Goal: Task Accomplishment & Management: Complete application form

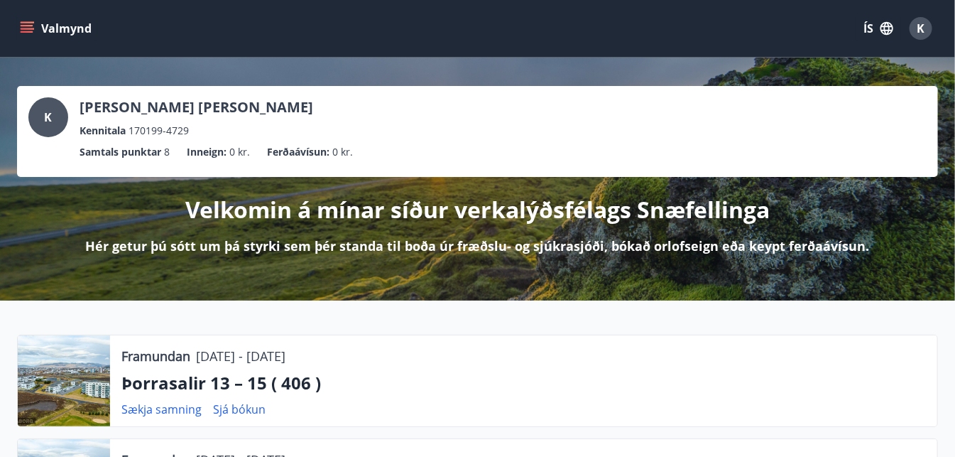
click at [923, 28] on span "K" at bounding box center [922, 29] width 8 height 16
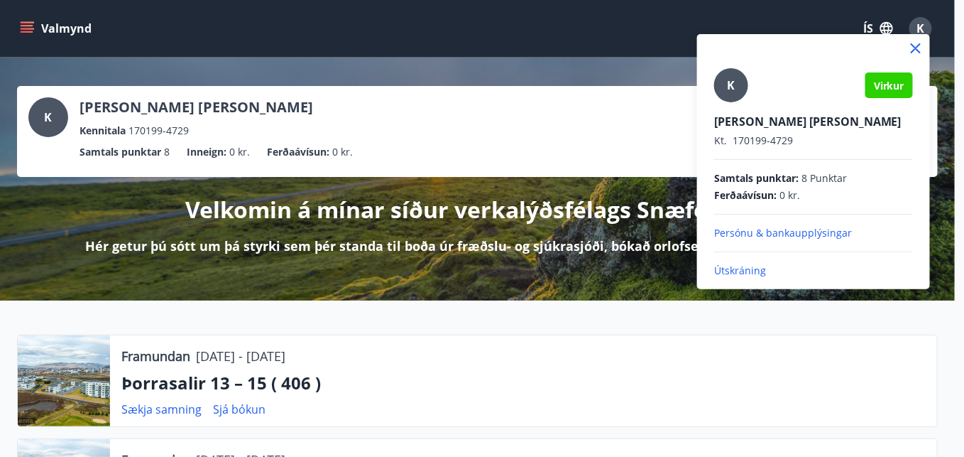
click at [754, 268] on p "Útskráning" at bounding box center [813, 270] width 199 height 14
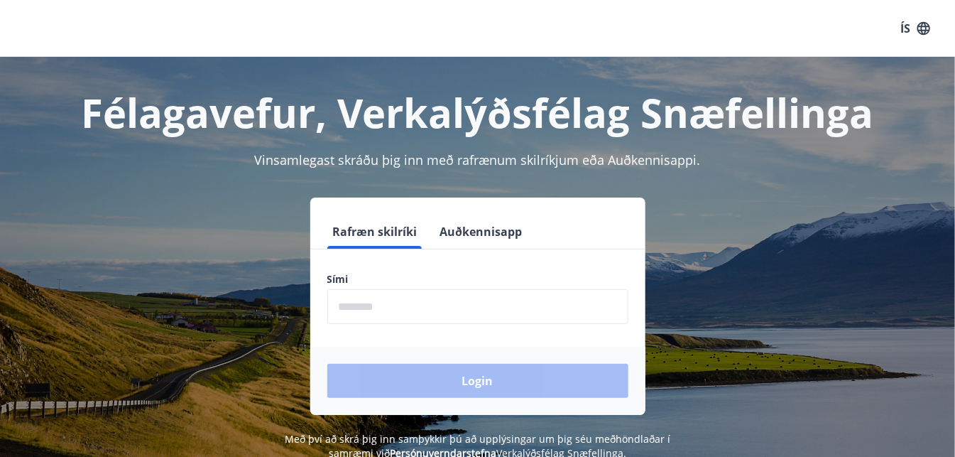
click at [506, 226] on button "Auðkennisapp" at bounding box center [482, 231] width 94 height 34
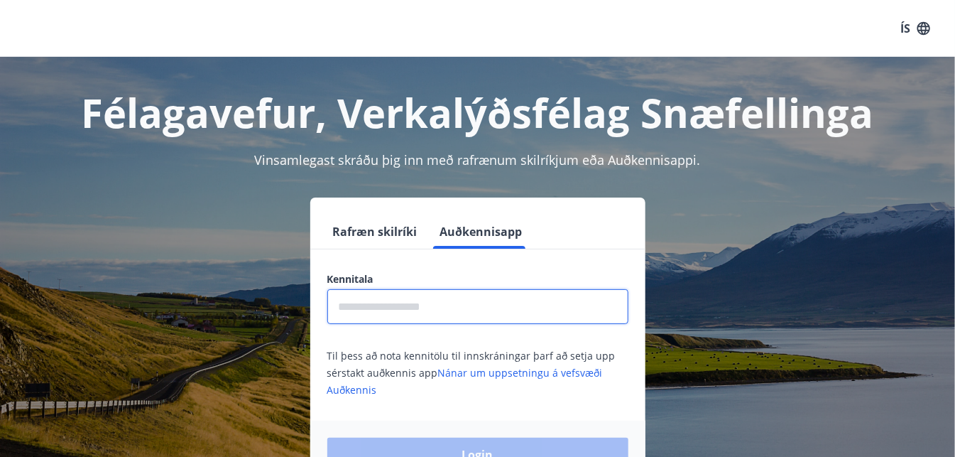
click at [487, 300] on input "text" at bounding box center [477, 306] width 301 height 35
type input "**********"
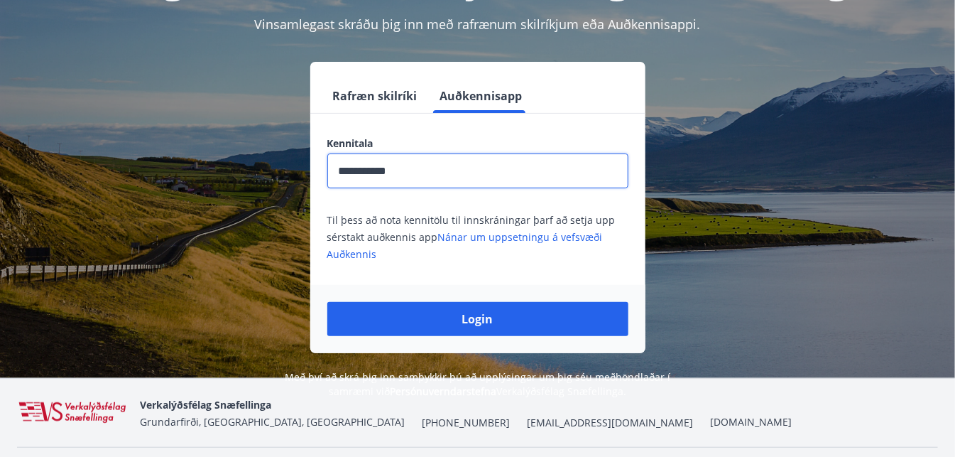
scroll to position [136, 0]
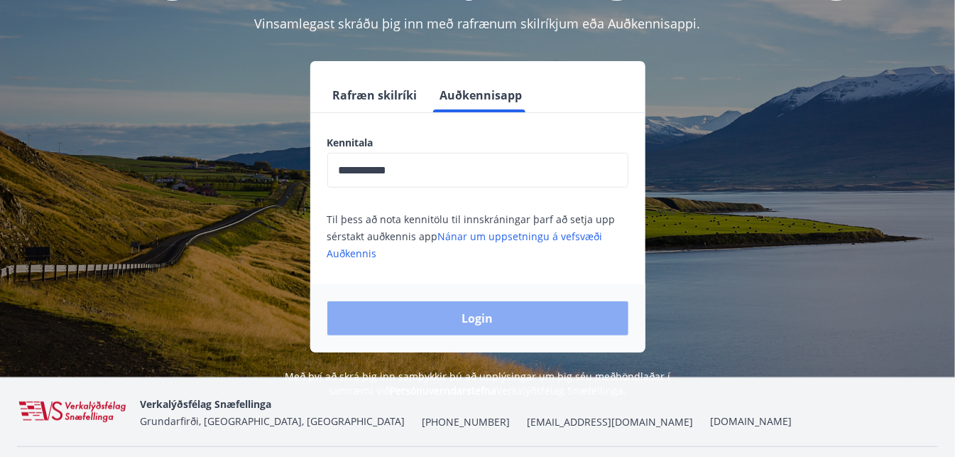
click at [533, 316] on button "Login" at bounding box center [477, 318] width 301 height 34
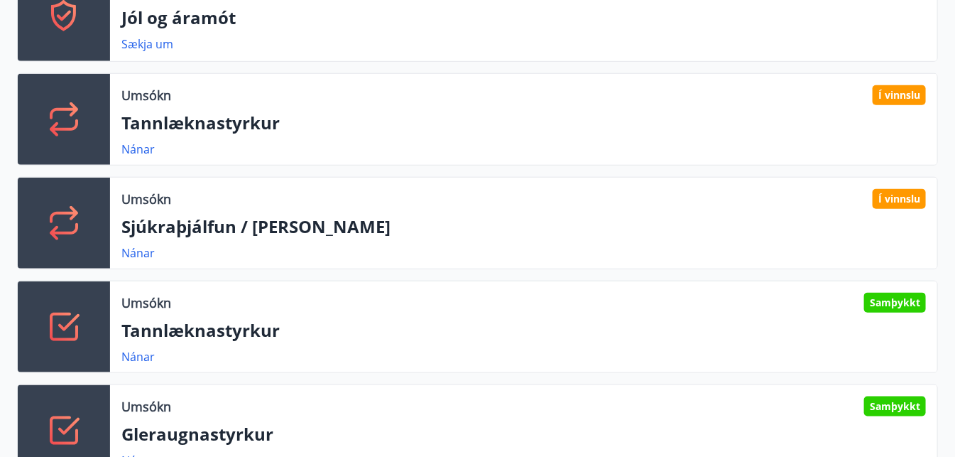
scroll to position [469, 0]
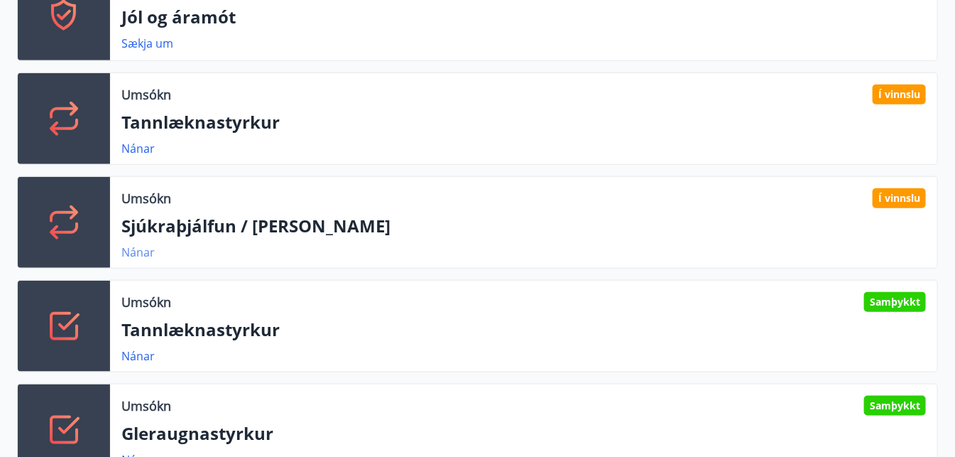
click at [148, 247] on link "Nánar" at bounding box center [137, 252] width 33 height 16
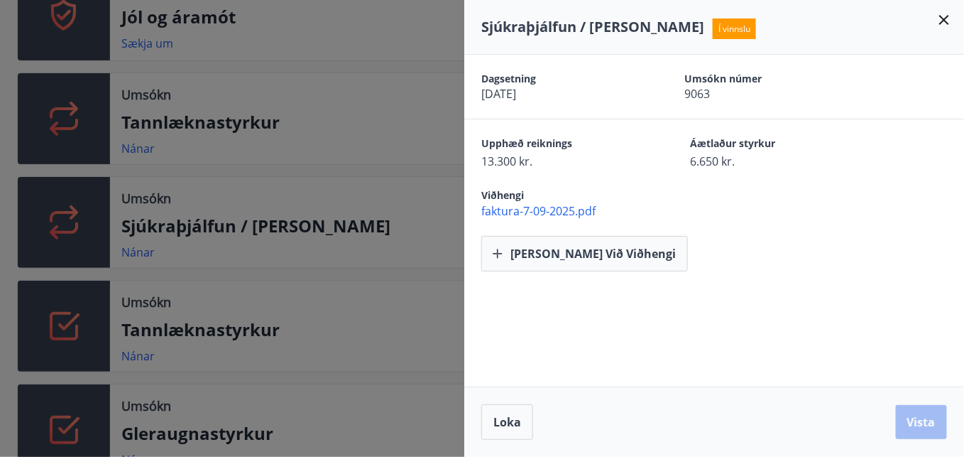
click at [940, 21] on icon at bounding box center [944, 19] width 17 height 17
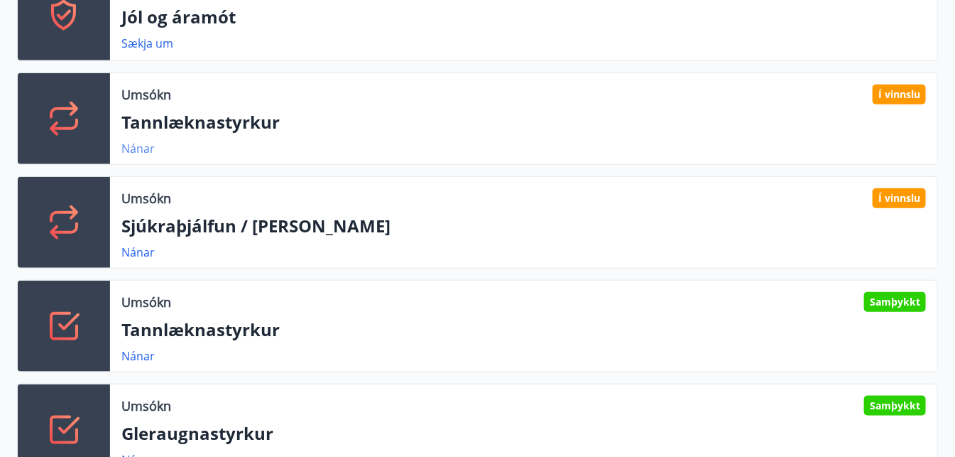
click at [146, 146] on link "Nánar" at bounding box center [137, 149] width 33 height 16
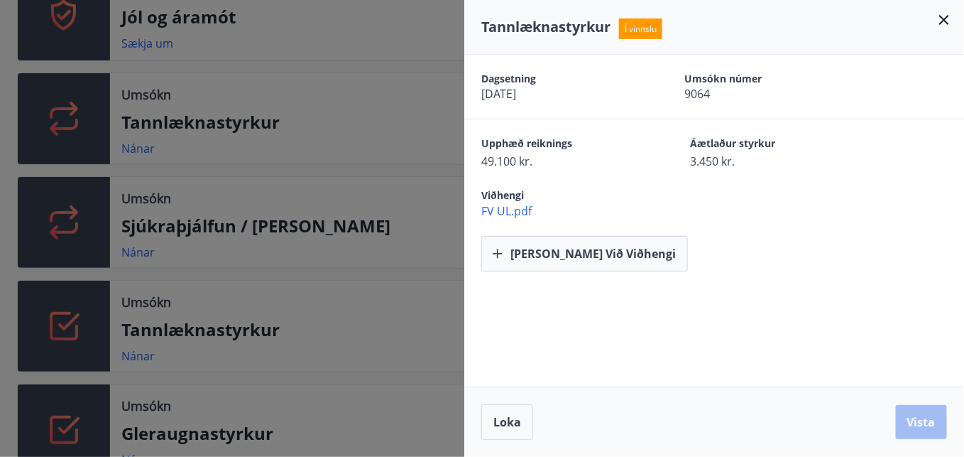
click at [943, 20] on icon at bounding box center [945, 20] width 10 height 10
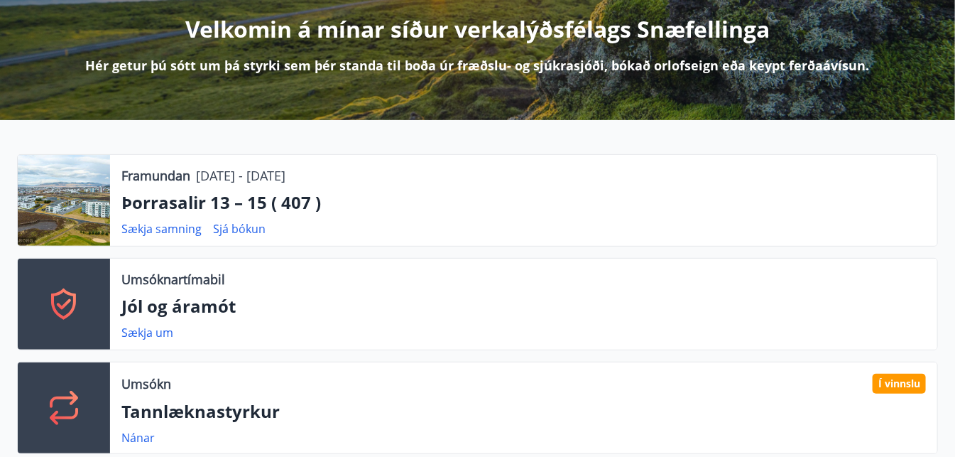
scroll to position [0, 0]
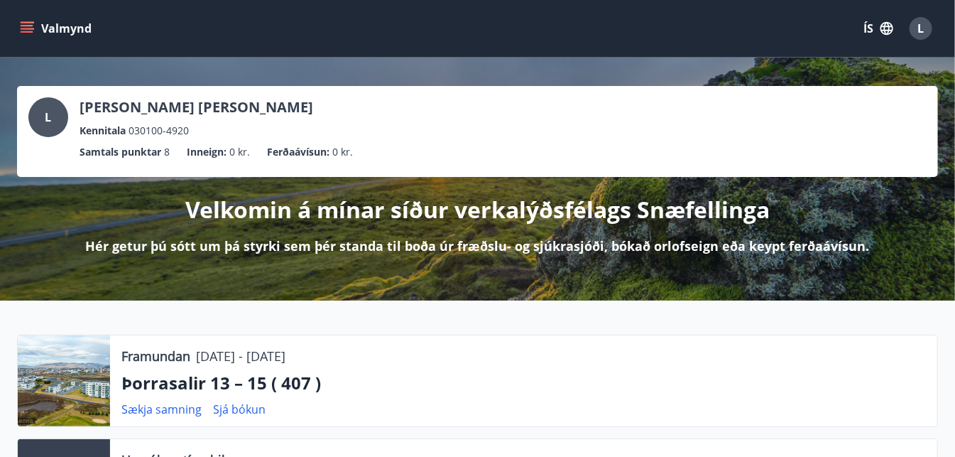
click at [16, 23] on div "Valmynd ÍS L" at bounding box center [477, 28] width 955 height 57
click at [44, 26] on button "Valmynd" at bounding box center [57, 29] width 80 height 26
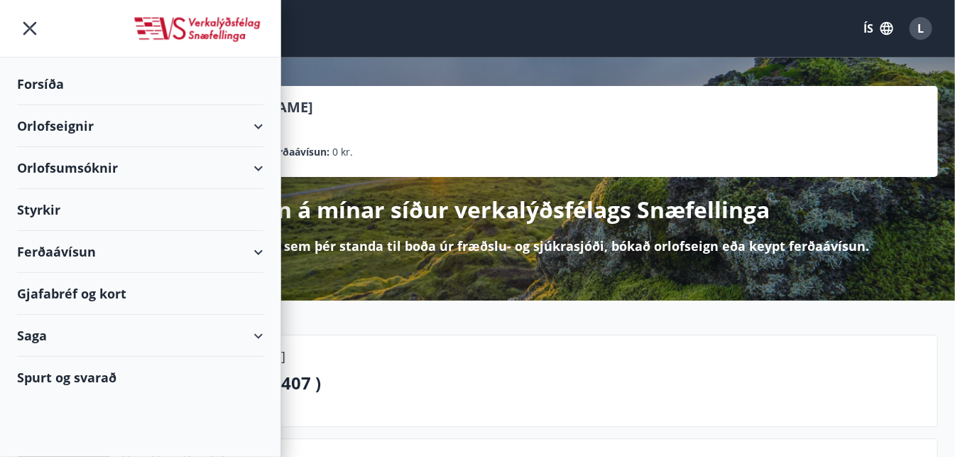
click at [65, 212] on div "Styrkir" at bounding box center [140, 210] width 246 height 42
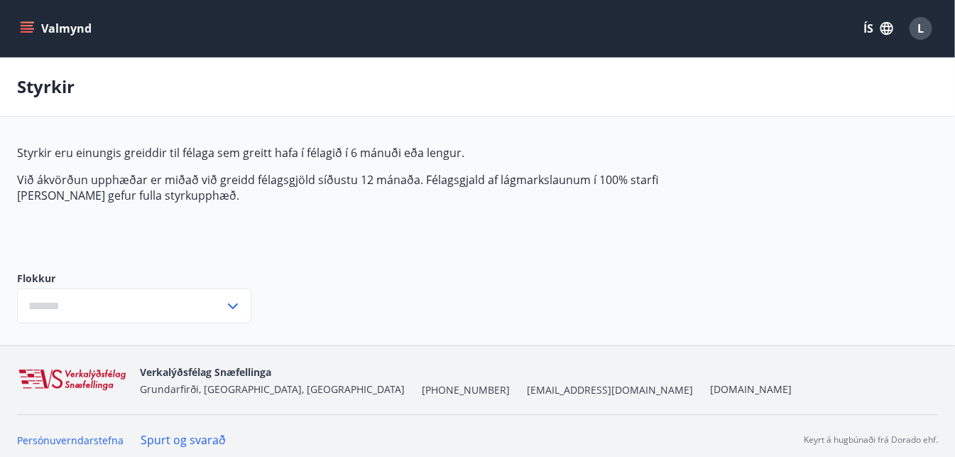
type input "***"
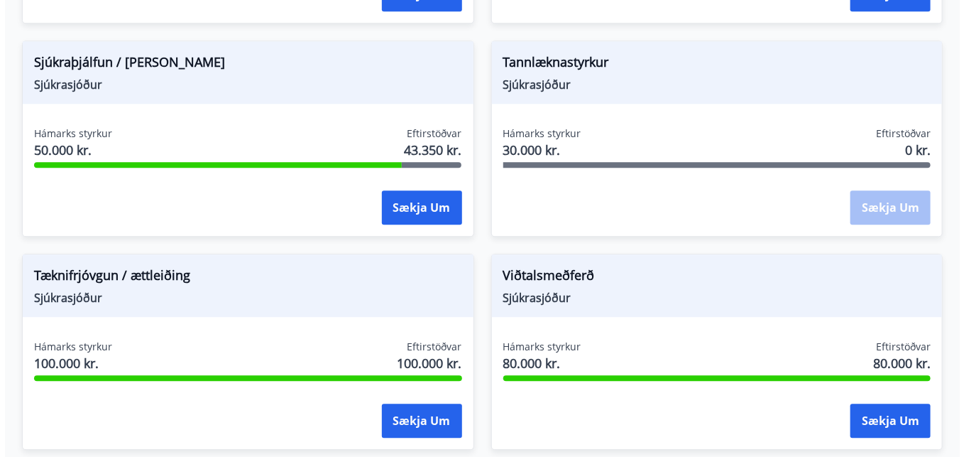
scroll to position [1373, 0]
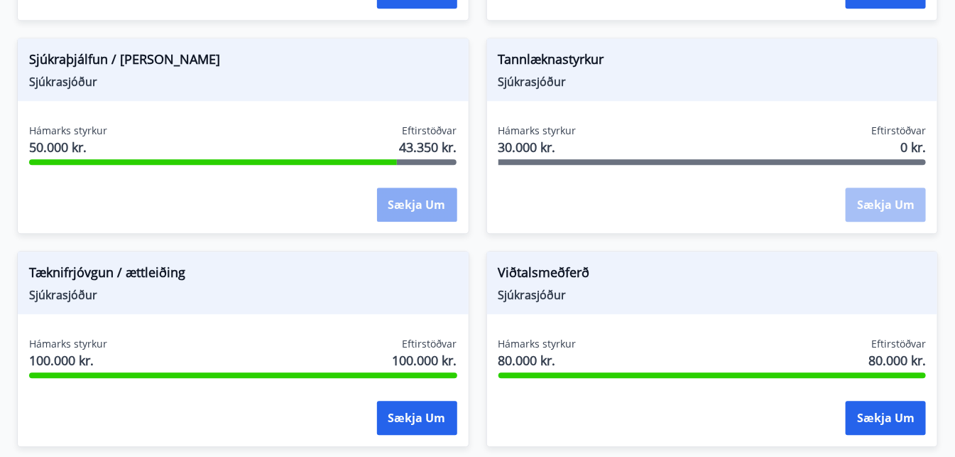
click at [430, 205] on button "Sækja um" at bounding box center [417, 205] width 80 height 34
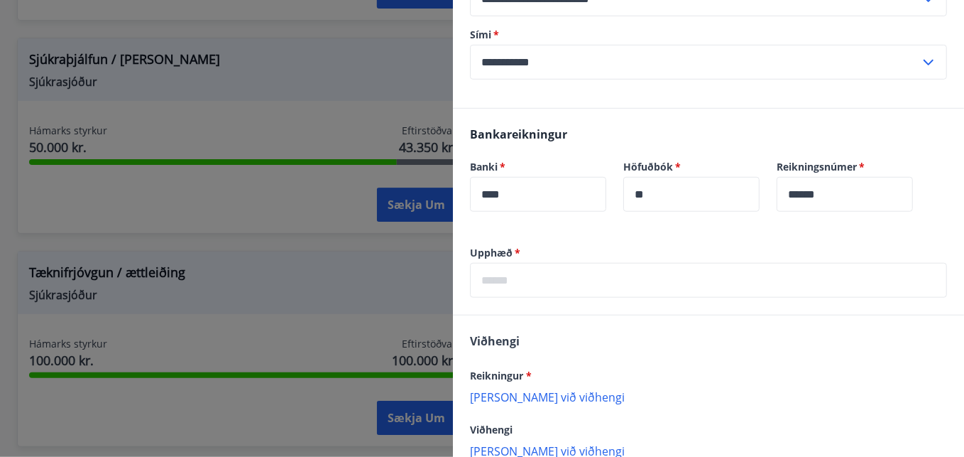
scroll to position [353, 0]
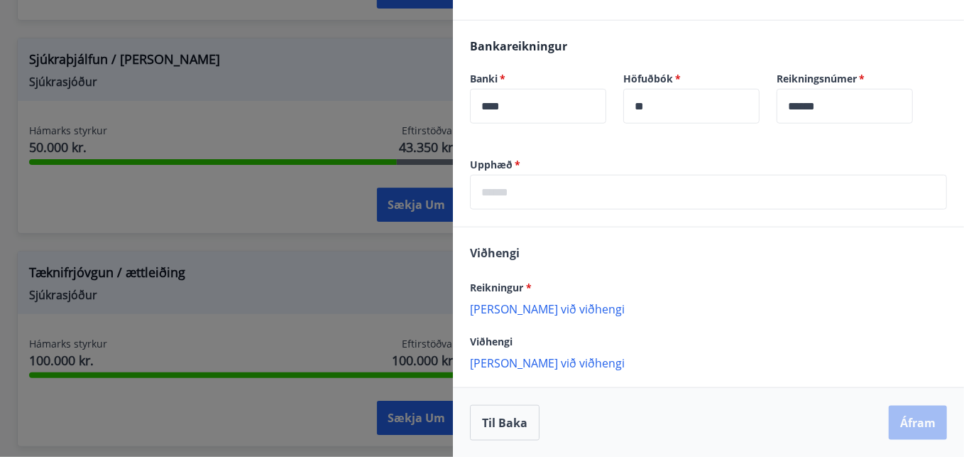
click at [608, 193] on input "text" at bounding box center [708, 192] width 477 height 35
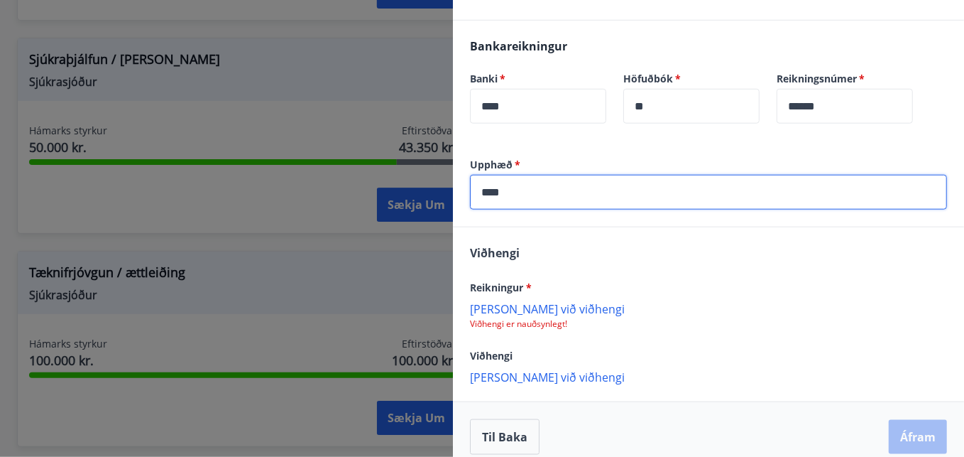
type input "****"
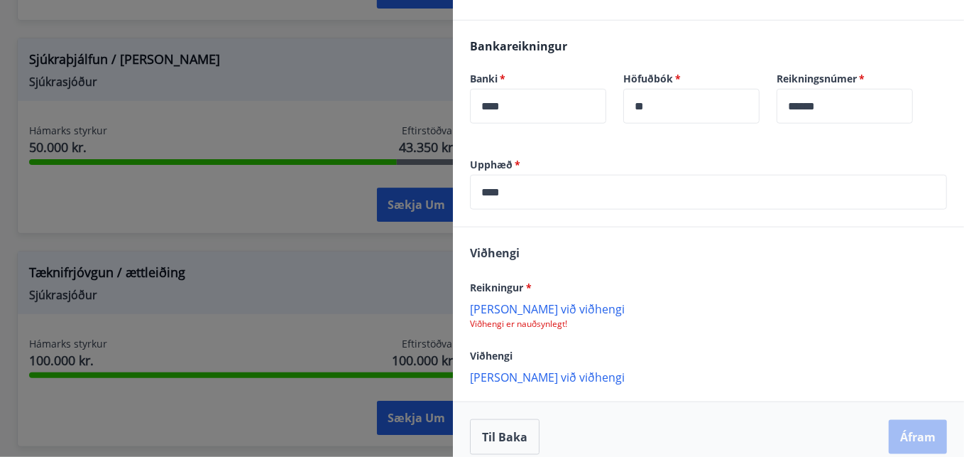
click at [531, 303] on p "Bæta við viðhengi" at bounding box center [708, 308] width 477 height 14
click at [541, 308] on p "Bæta við viðhengi" at bounding box center [708, 308] width 477 height 14
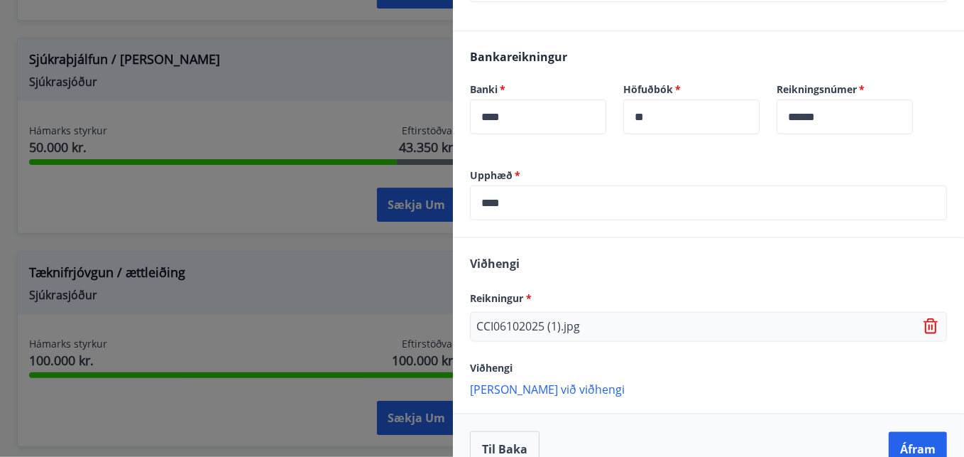
scroll to position [368, 0]
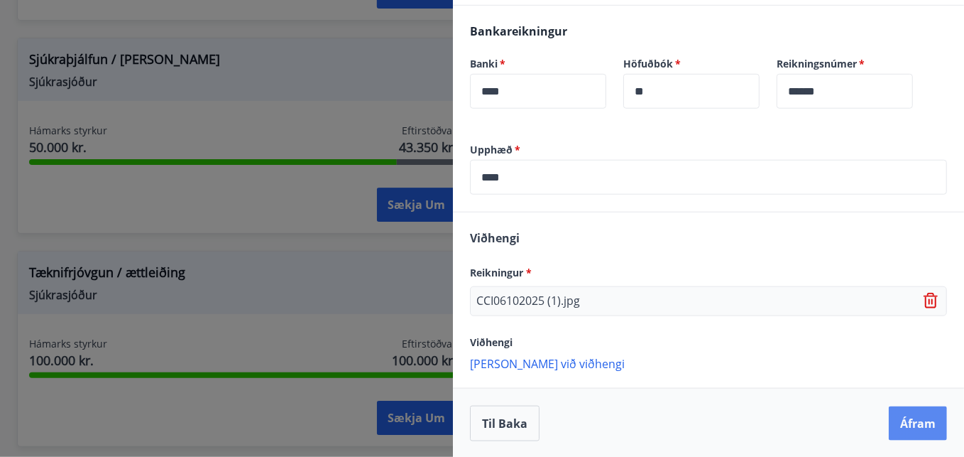
click at [899, 420] on button "Áfram" at bounding box center [918, 423] width 58 height 34
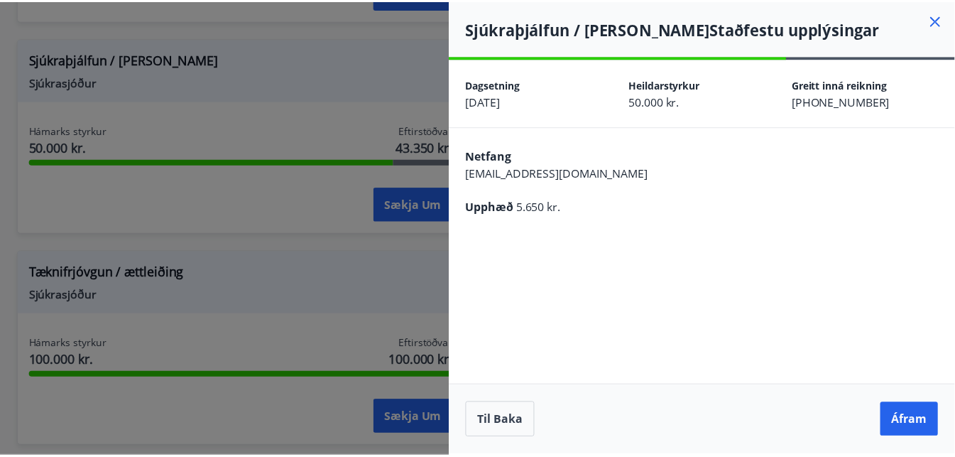
scroll to position [0, 0]
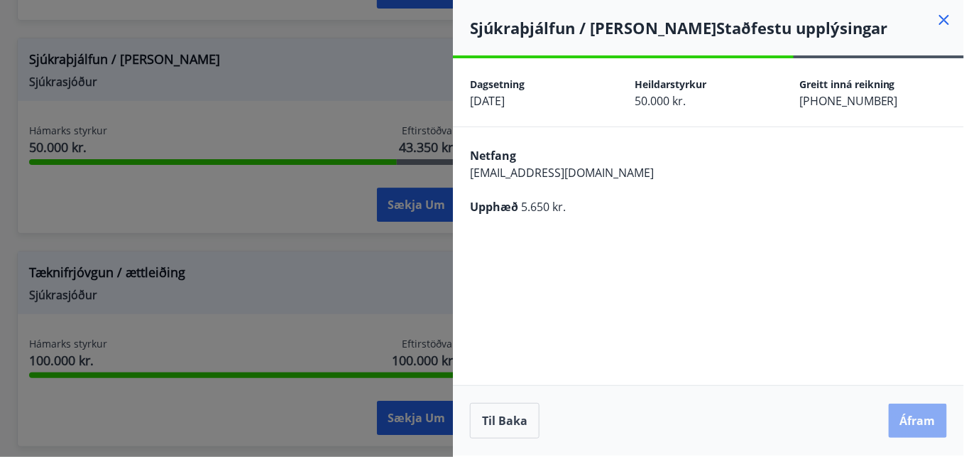
click at [910, 417] on button "Áfram" at bounding box center [918, 420] width 58 height 34
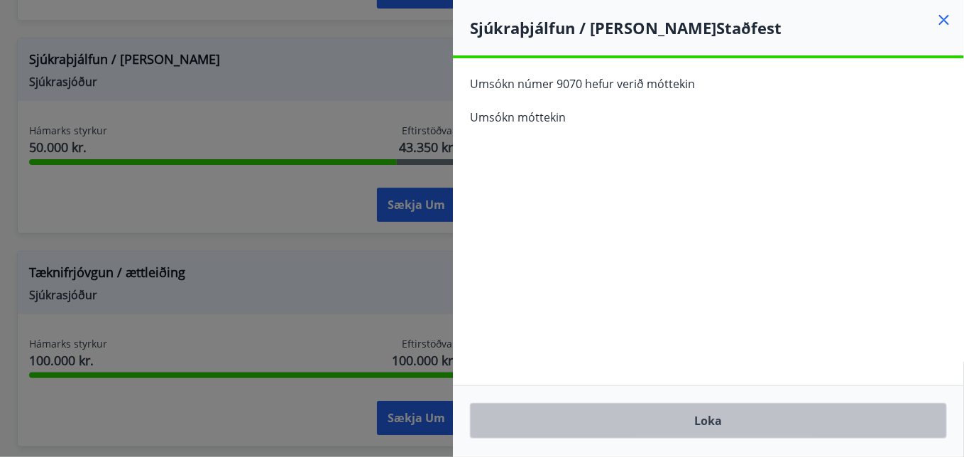
click at [910, 417] on button "Loka" at bounding box center [708, 421] width 477 height 36
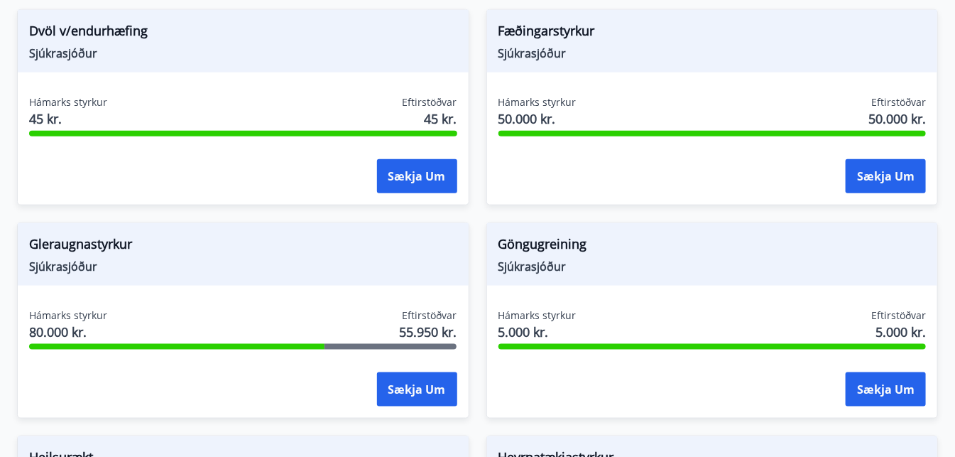
scroll to position [547, 0]
